Goal: Information Seeking & Learning: Check status

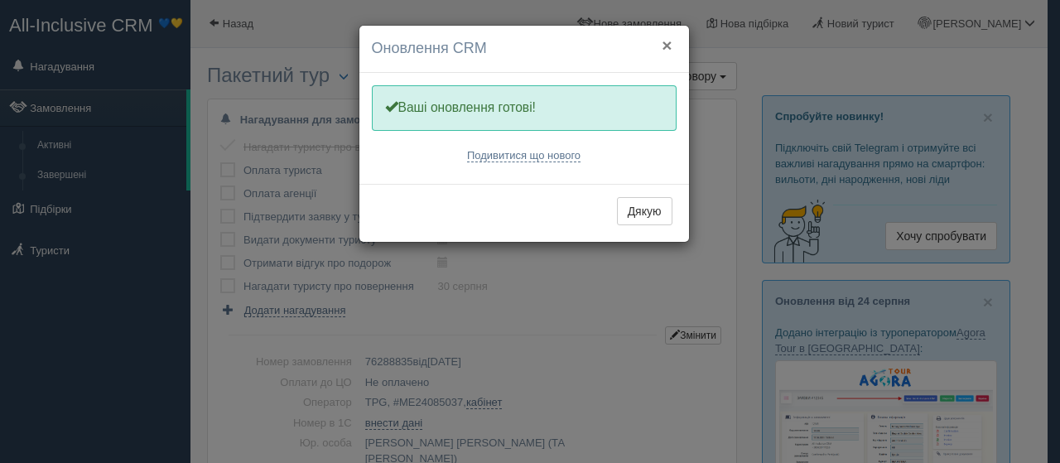
click at [666, 40] on button "×" at bounding box center [667, 44] width 10 height 17
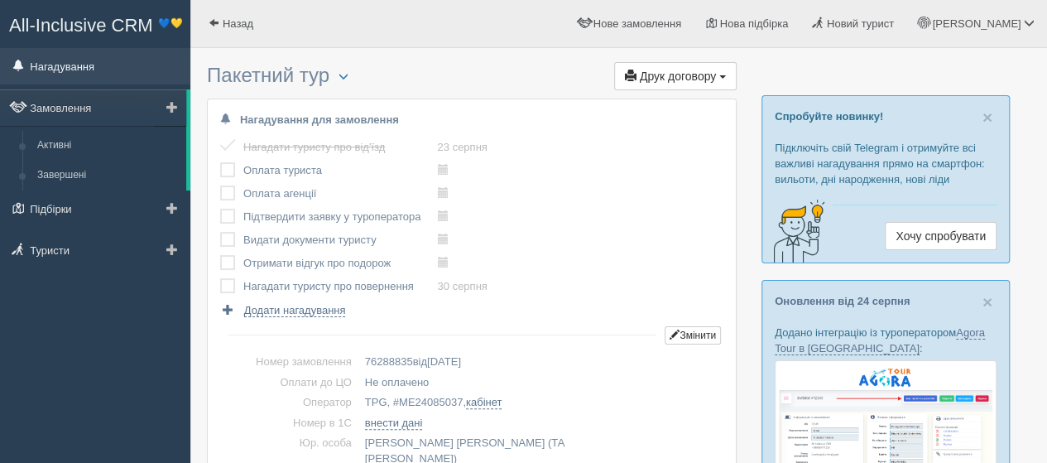
click at [82, 72] on link "Нагадування" at bounding box center [95, 66] width 190 height 36
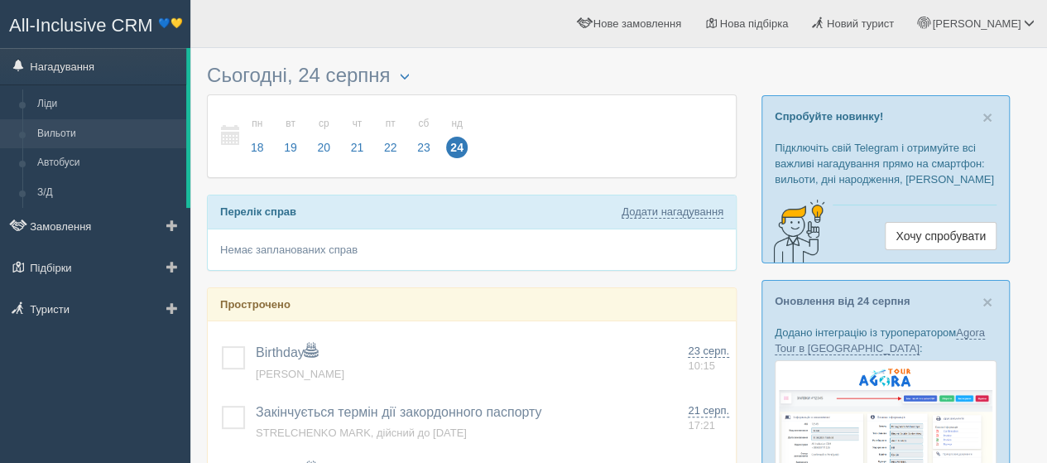
click at [51, 128] on link "Вильоти" at bounding box center [108, 134] width 156 height 30
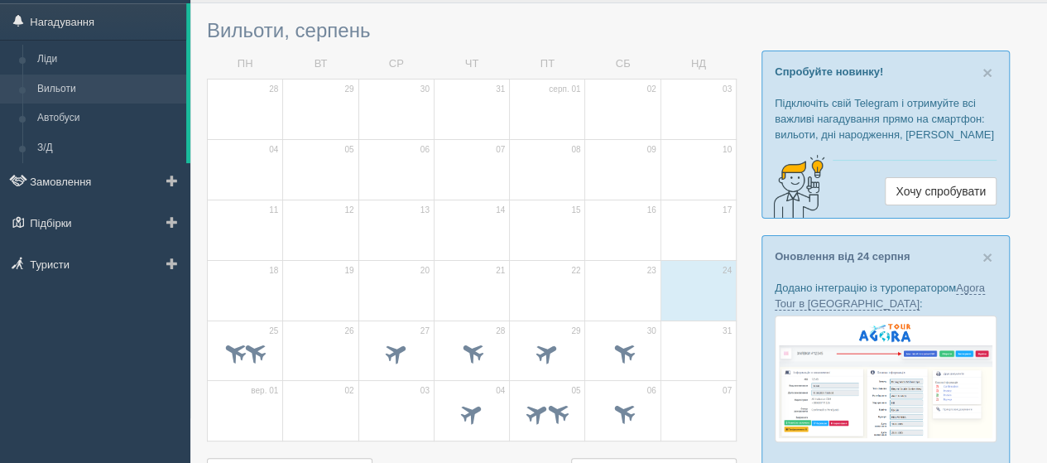
scroll to position [83, 0]
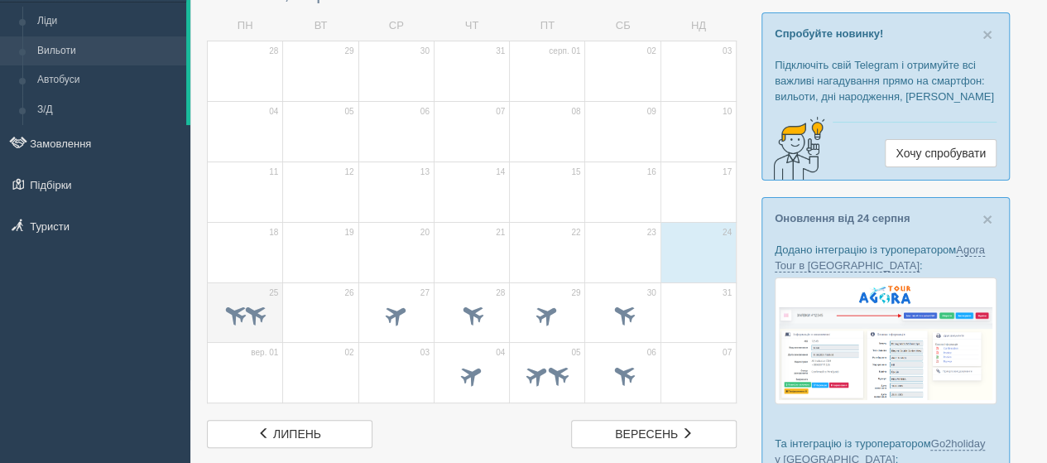
click at [237, 291] on td "25" at bounding box center [245, 312] width 75 height 60
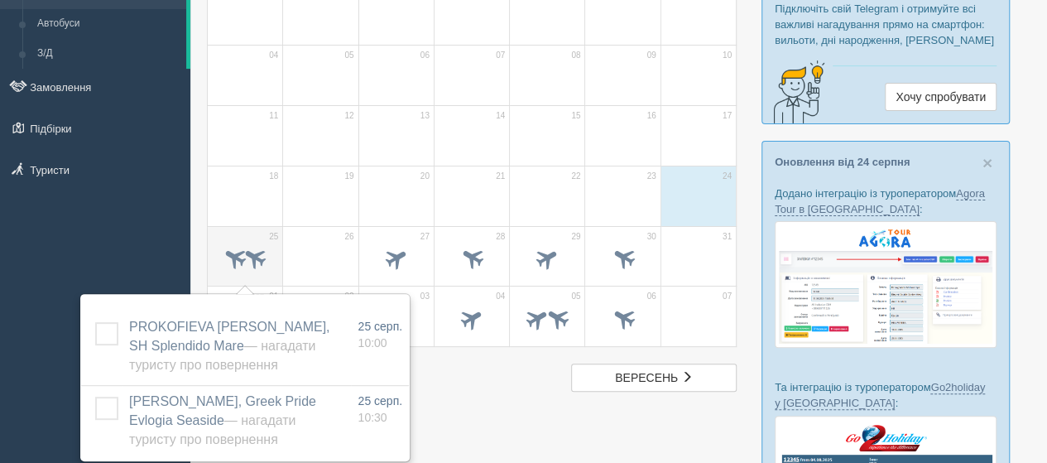
scroll to position [166, 0]
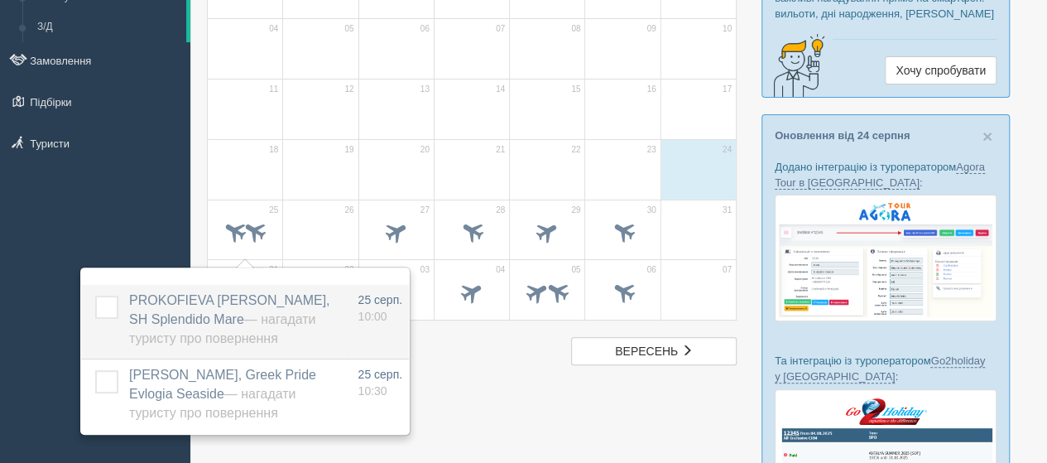
click at [233, 306] on span "PROKOFIEVA HANNA, SH Splendido Mare — Нагадати туристу про повернення" at bounding box center [229, 319] width 200 height 52
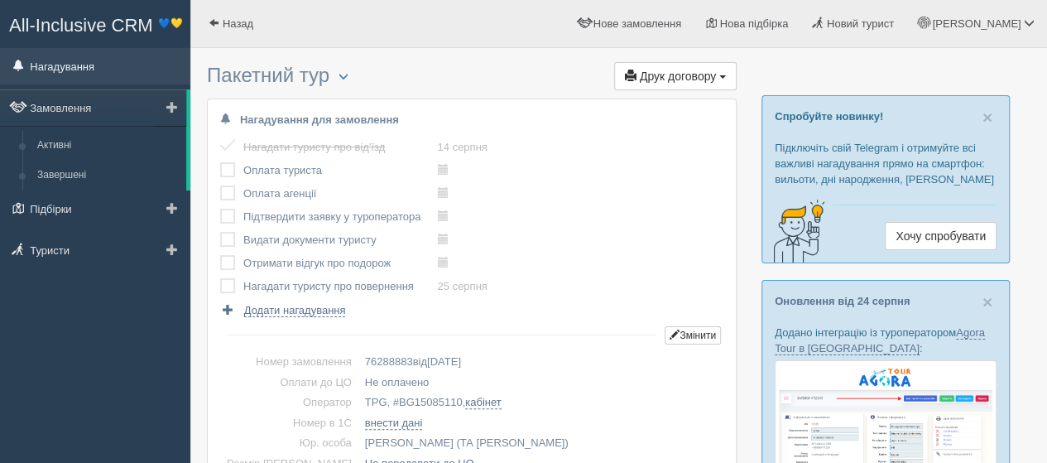
click at [56, 72] on link "Нагадування" at bounding box center [95, 66] width 190 height 36
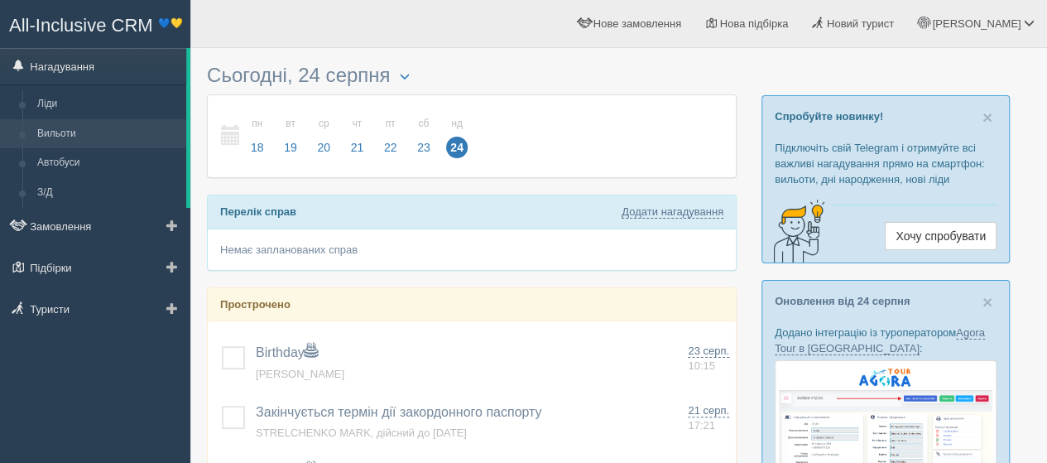
click at [63, 138] on link "Вильоти" at bounding box center [108, 134] width 156 height 30
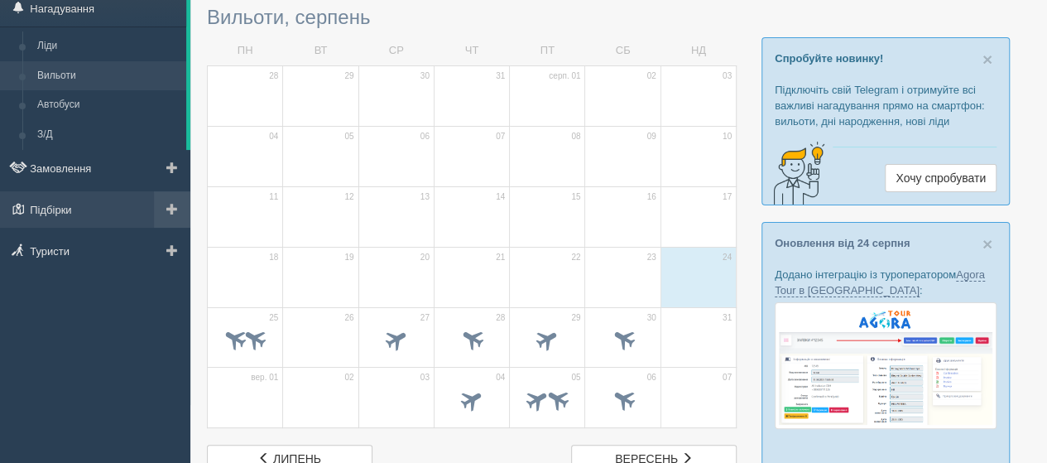
scroll to position [83, 0]
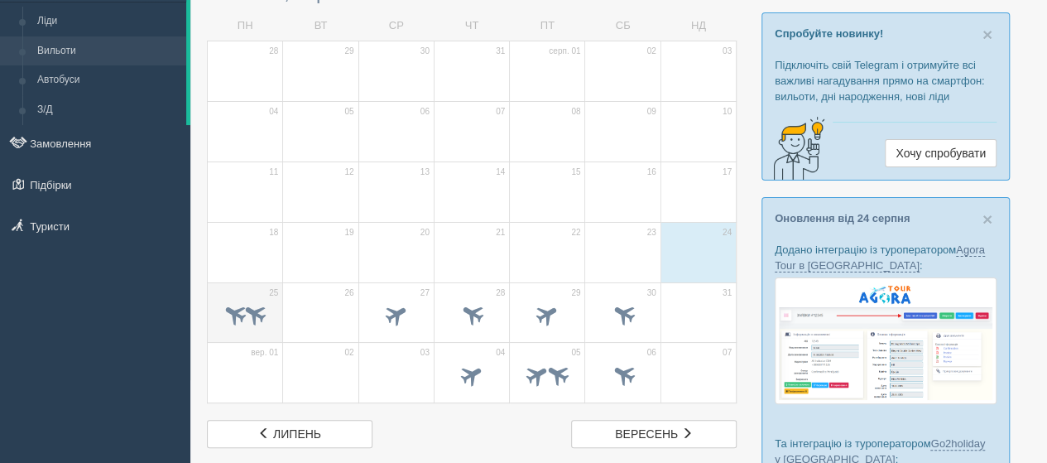
click at [244, 294] on td "25" at bounding box center [245, 312] width 75 height 60
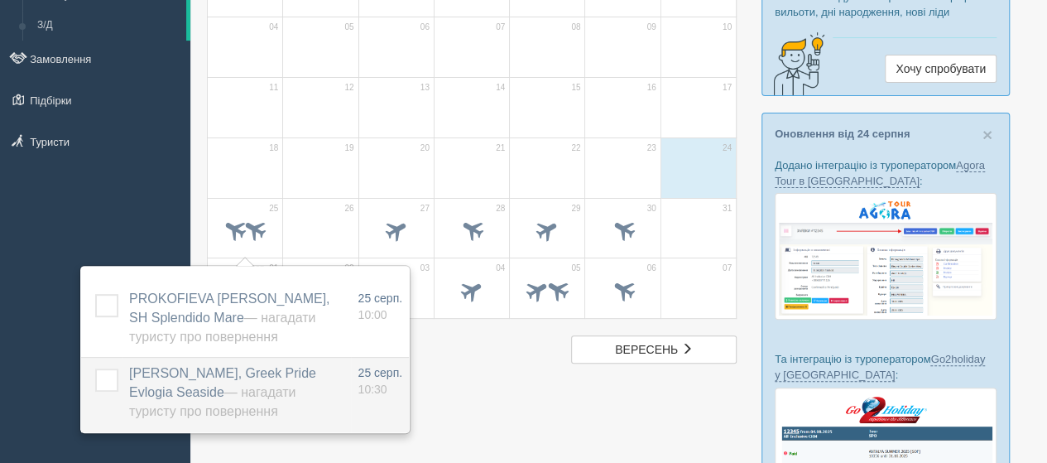
scroll to position [248, 0]
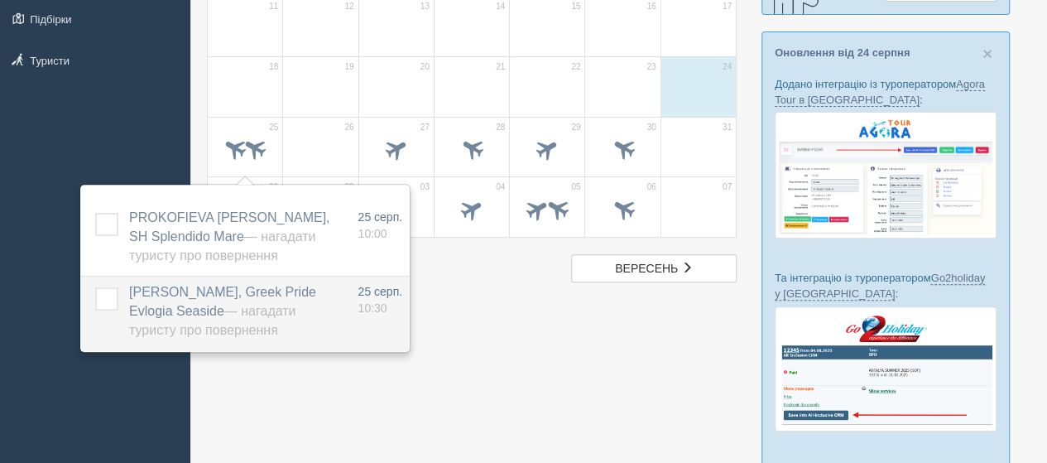
click at [233, 296] on span "KARPENKO NATALIIA, Greek Pride Evlogia Seaside — Нагадати туристу про повернення" at bounding box center [222, 311] width 187 height 52
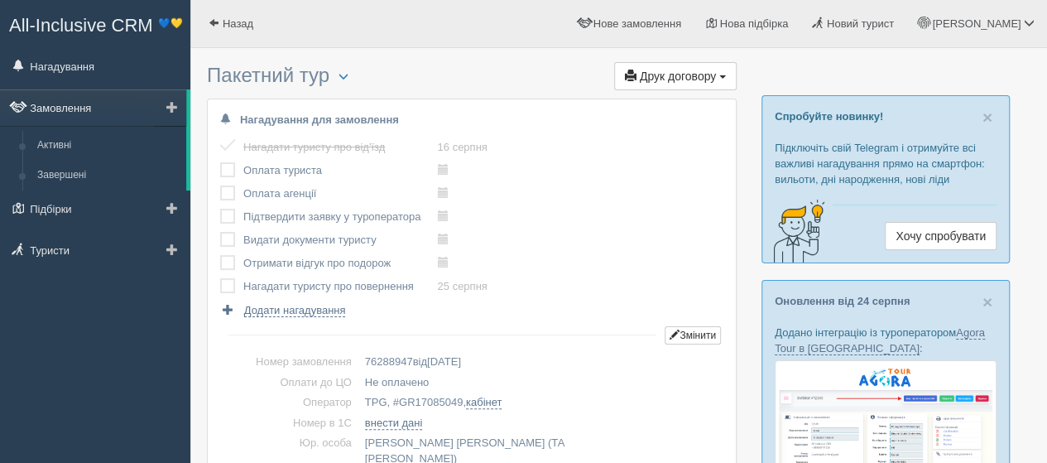
click at [70, 103] on link "Замовлення" at bounding box center [93, 107] width 186 height 36
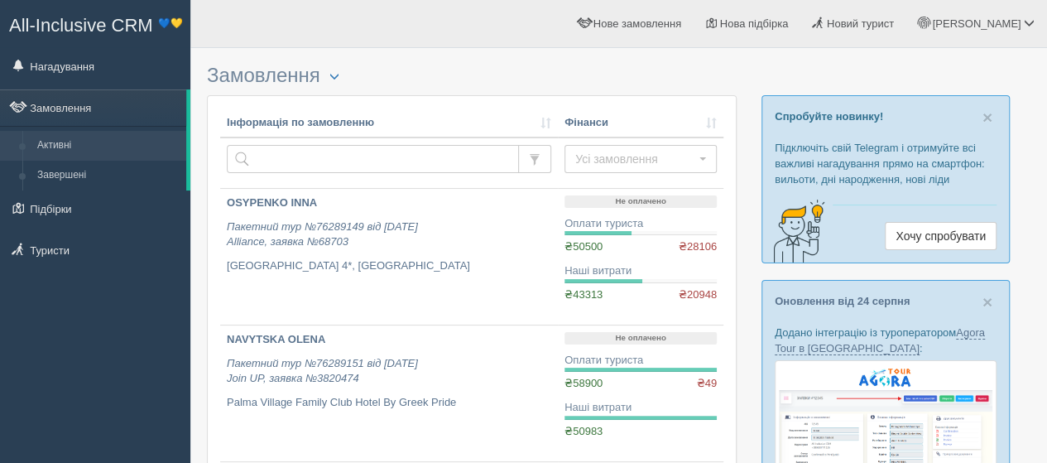
scroll to position [83, 0]
